Goal: Navigation & Orientation: Find specific page/section

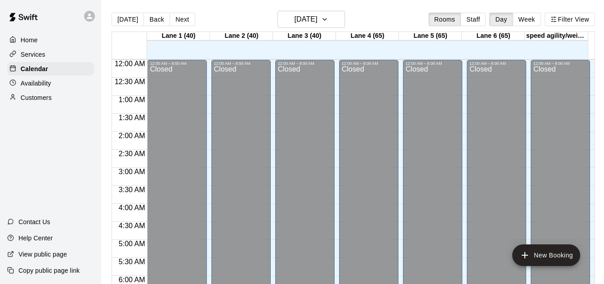
scroll to position [499, 0]
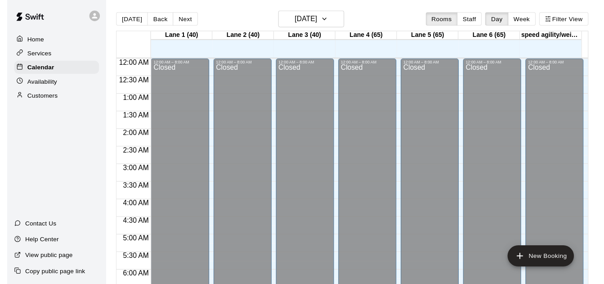
scroll to position [512, 0]
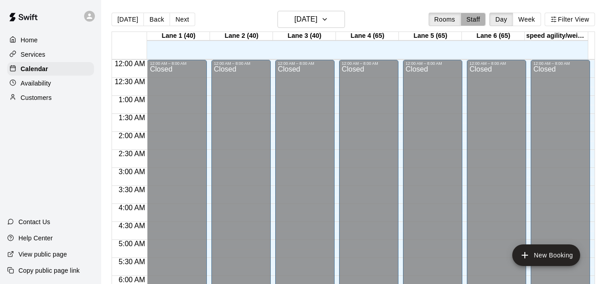
scroll to position [512, 0]
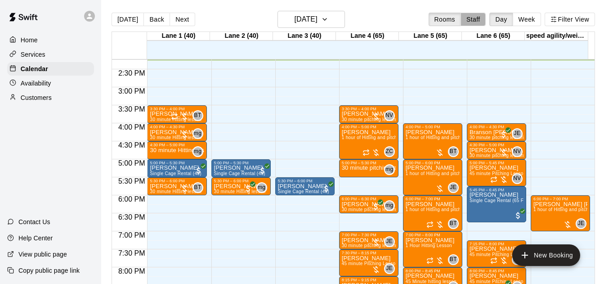
click at [475, 20] on button "Staff" at bounding box center [473, 19] width 26 height 13
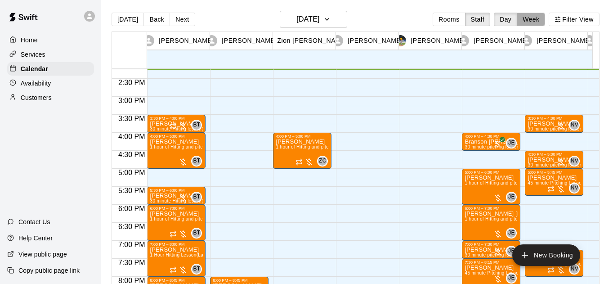
click at [540, 21] on button "Week" at bounding box center [530, 19] width 28 height 13
click at [540, 21] on div "Today Back Next Friday Sep 12 Rooms Staff Day Week Filter View Brandon Taylor 1…" at bounding box center [355, 153] width 488 height 284
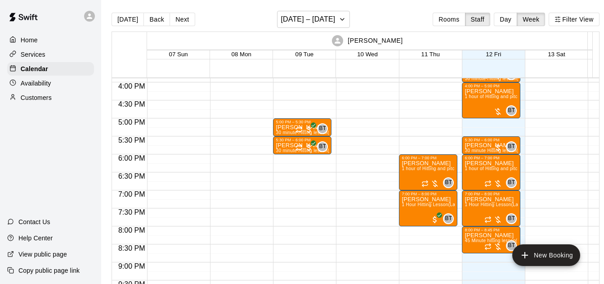
scroll to position [572, 0]
click at [485, 155] on div "6:00 PM – 7:00 PM Roderick Parks 1 hour of Hitting and pitching/fielding (Lane …" at bounding box center [491, 172] width 58 height 36
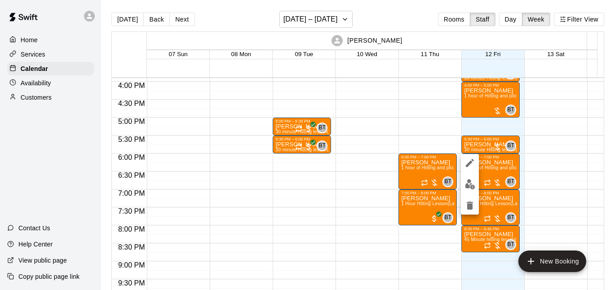
click at [470, 44] on div at bounding box center [305, 145] width 610 height 290
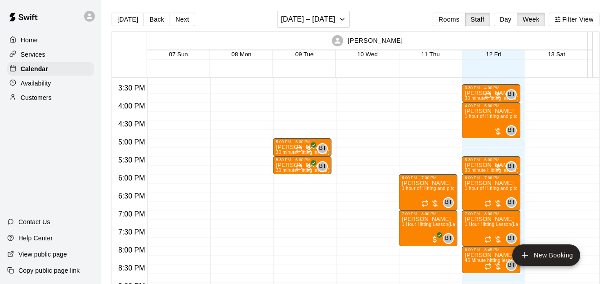
scroll to position [552, 0]
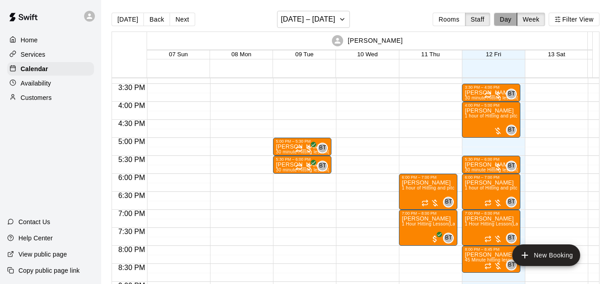
click at [503, 20] on button "Day" at bounding box center [504, 19] width 23 height 13
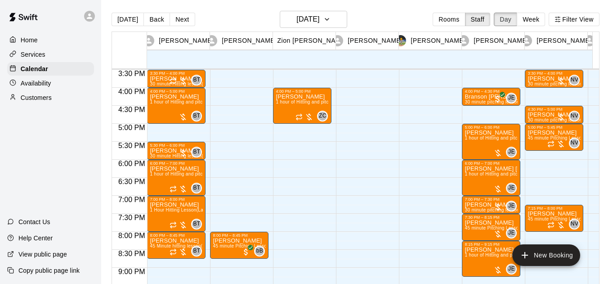
scroll to position [544, 0]
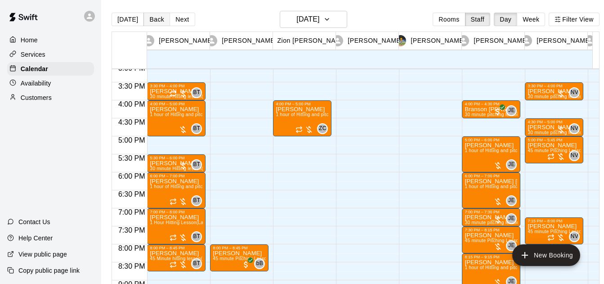
click at [149, 18] on button "Back" at bounding box center [156, 19] width 27 height 13
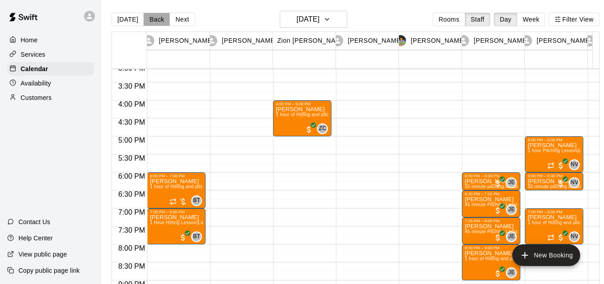
click at [152, 18] on button "Back" at bounding box center [156, 19] width 27 height 13
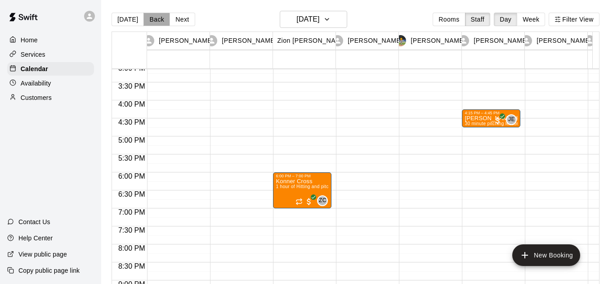
click at [151, 21] on button "Back" at bounding box center [156, 19] width 27 height 13
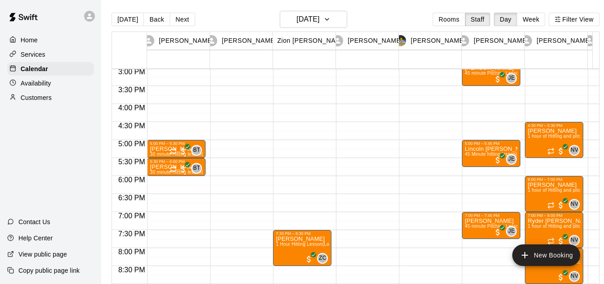
scroll to position [529, 0]
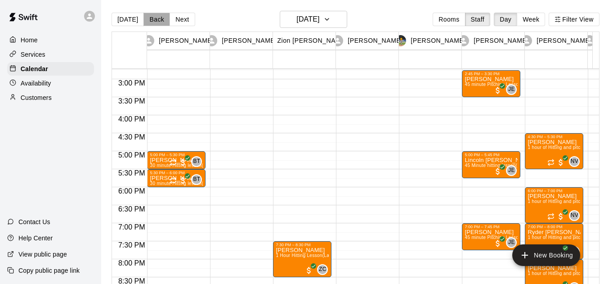
click at [146, 18] on button "Back" at bounding box center [156, 19] width 27 height 13
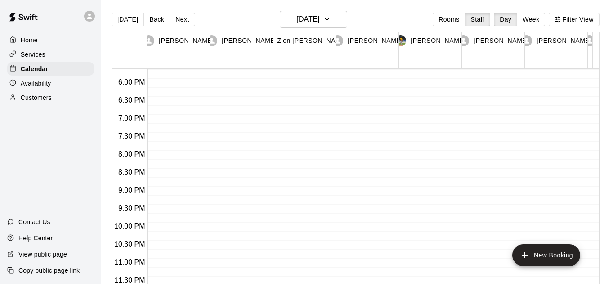
scroll to position [638, 0]
click at [159, 16] on button "Back" at bounding box center [156, 19] width 27 height 13
click at [130, 16] on button "[DATE]" at bounding box center [127, 19] width 32 height 13
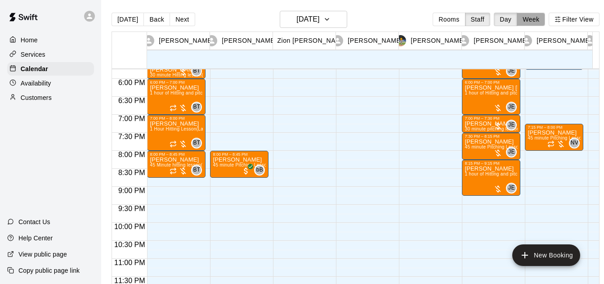
click at [540, 15] on button "Week" at bounding box center [530, 19] width 28 height 13
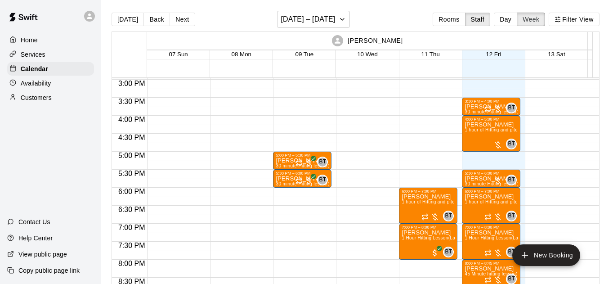
scroll to position [538, 0]
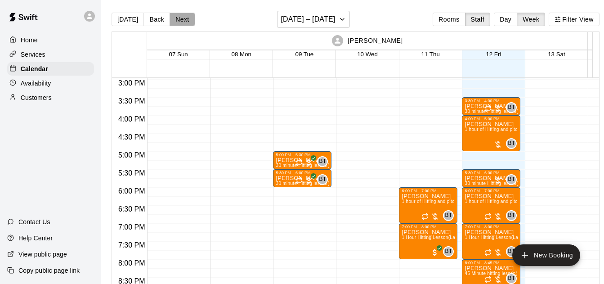
click at [182, 20] on button "Next" at bounding box center [181, 19] width 25 height 13
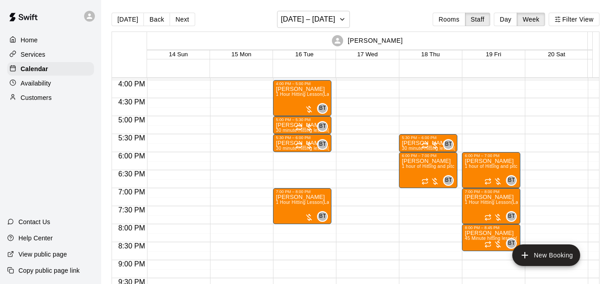
scroll to position [573, 0]
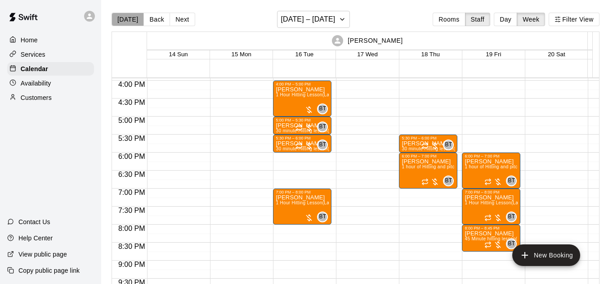
click at [133, 22] on button "[DATE]" at bounding box center [127, 19] width 32 height 13
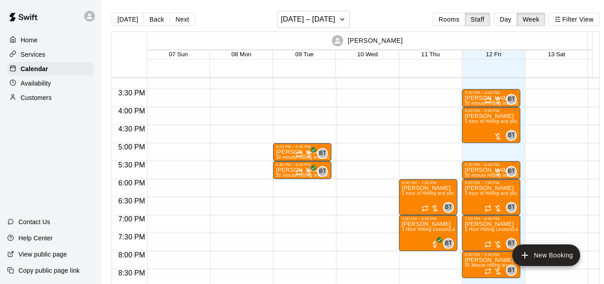
scroll to position [546, 0]
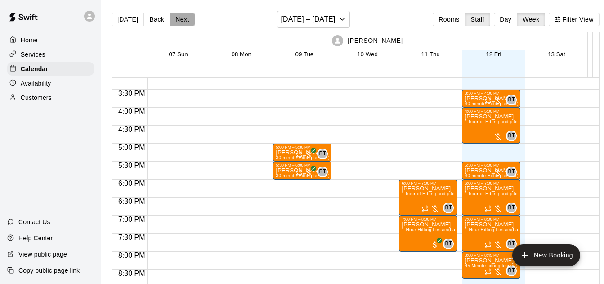
click at [182, 19] on button "Next" at bounding box center [181, 19] width 25 height 13
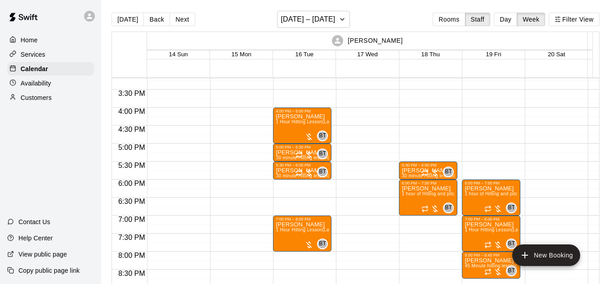
click at [157, 4] on main "Today Back Next September 14 – 20 Rooms Staff Day Week Filter View Brandon Tayl…" at bounding box center [355, 149] width 508 height 298
click at [153, 17] on button "Back" at bounding box center [156, 19] width 27 height 13
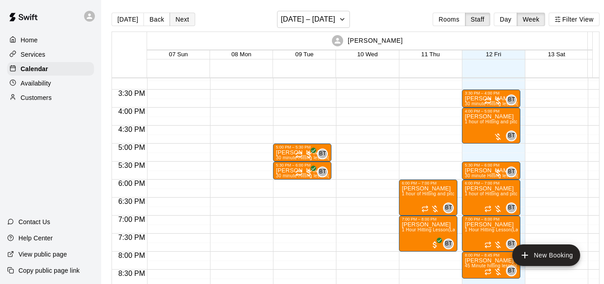
click at [171, 21] on button "Next" at bounding box center [181, 19] width 25 height 13
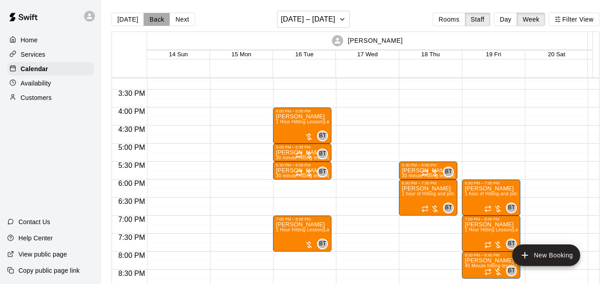
click at [151, 18] on button "Back" at bounding box center [156, 19] width 27 height 13
click at [508, 18] on div "Today Back Next September 14 – 20 Rooms Staff Day Week Filter View Brandon Tayl…" at bounding box center [355, 153] width 488 height 284
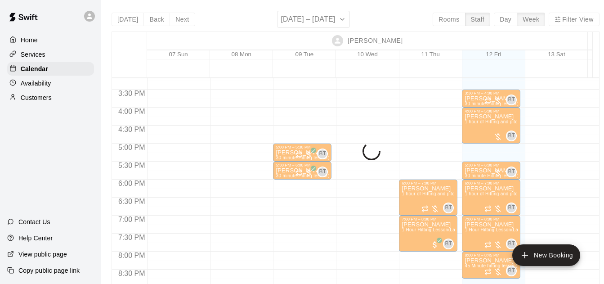
click at [508, 18] on button "Day" at bounding box center [504, 19] width 23 height 13
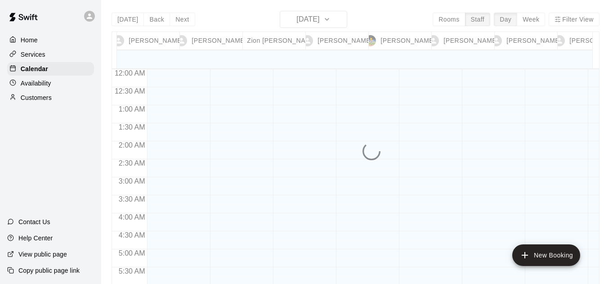
click at [508, 18] on div "Today Back Next Friday Sep 12 Rooms Staff Day Week Filter View Brandon Taylor 1…" at bounding box center [355, 153] width 488 height 284
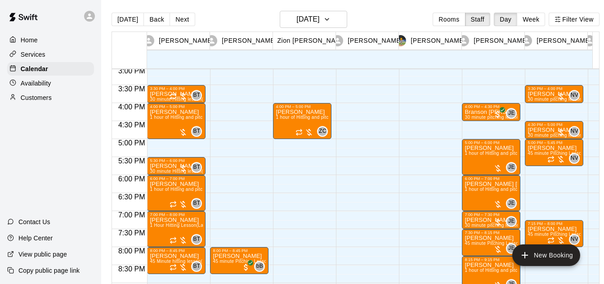
scroll to position [557, 0]
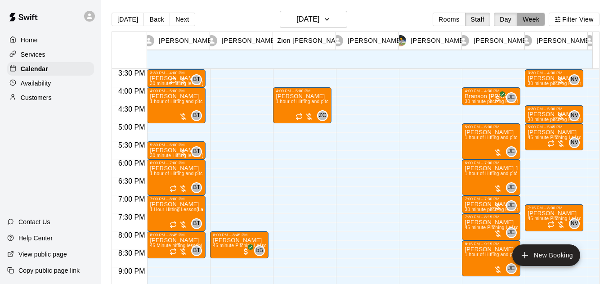
click at [534, 20] on button "Week" at bounding box center [530, 19] width 28 height 13
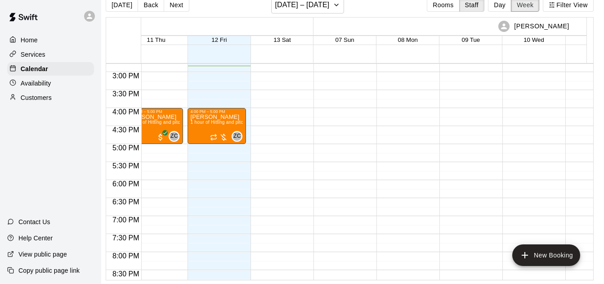
scroll to position [531, 1443]
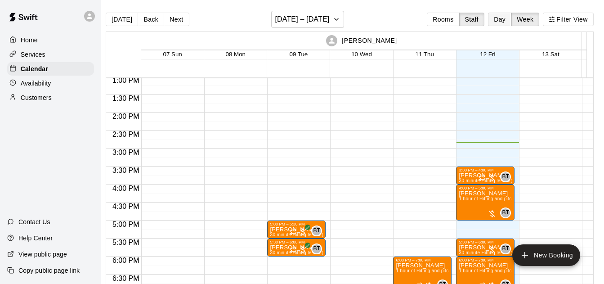
click at [499, 23] on button "Day" at bounding box center [499, 19] width 23 height 13
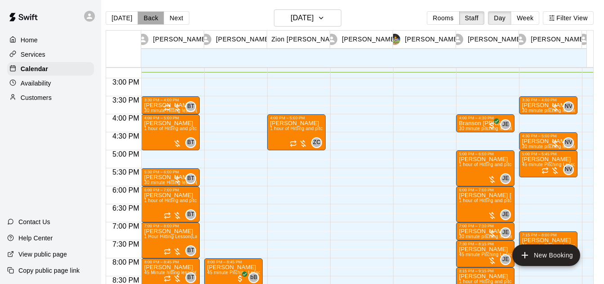
click at [143, 19] on button "Back" at bounding box center [151, 17] width 27 height 13
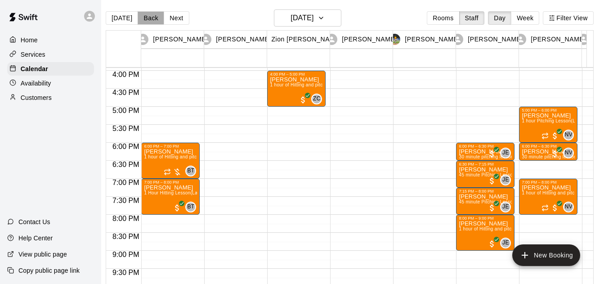
click at [148, 15] on button "Back" at bounding box center [151, 17] width 27 height 13
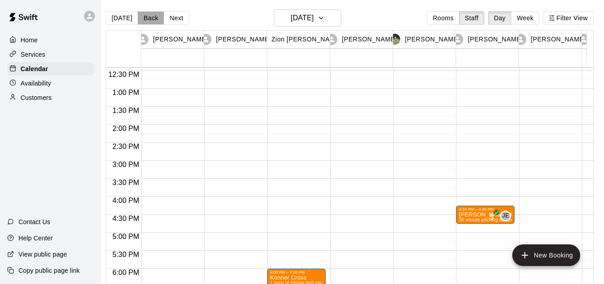
click at [139, 19] on button "Back" at bounding box center [151, 17] width 27 height 13
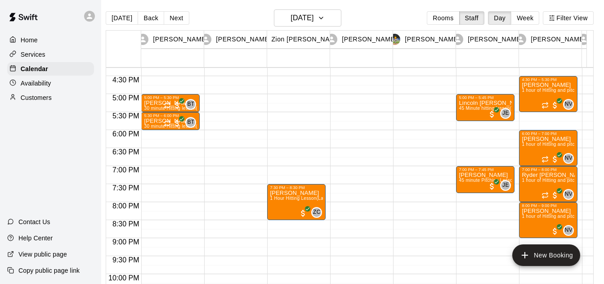
scroll to position [585, 0]
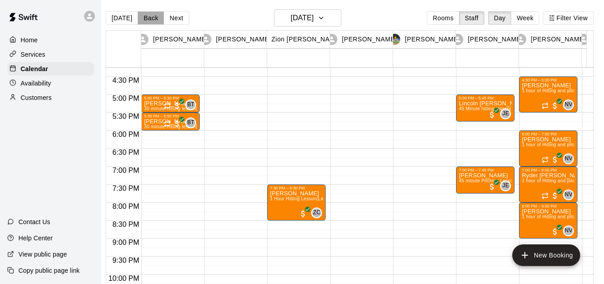
click at [149, 22] on button "Back" at bounding box center [151, 17] width 27 height 13
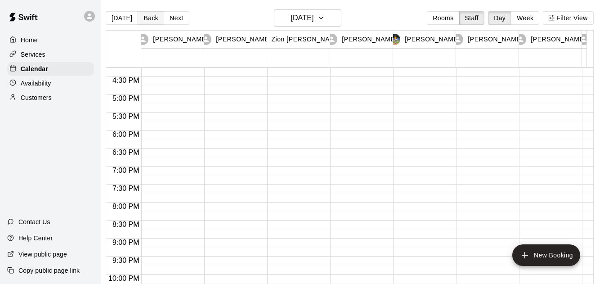
click at [144, 13] on button "Back" at bounding box center [151, 17] width 27 height 13
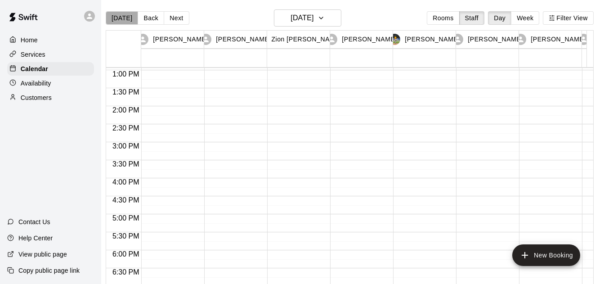
click at [126, 17] on button "[DATE]" at bounding box center [122, 17] width 32 height 13
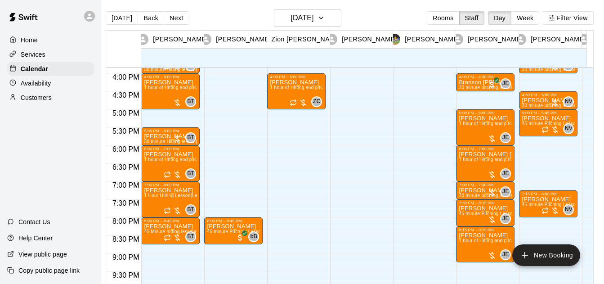
scroll to position [557, 0]
